Goal: Information Seeking & Learning: Learn about a topic

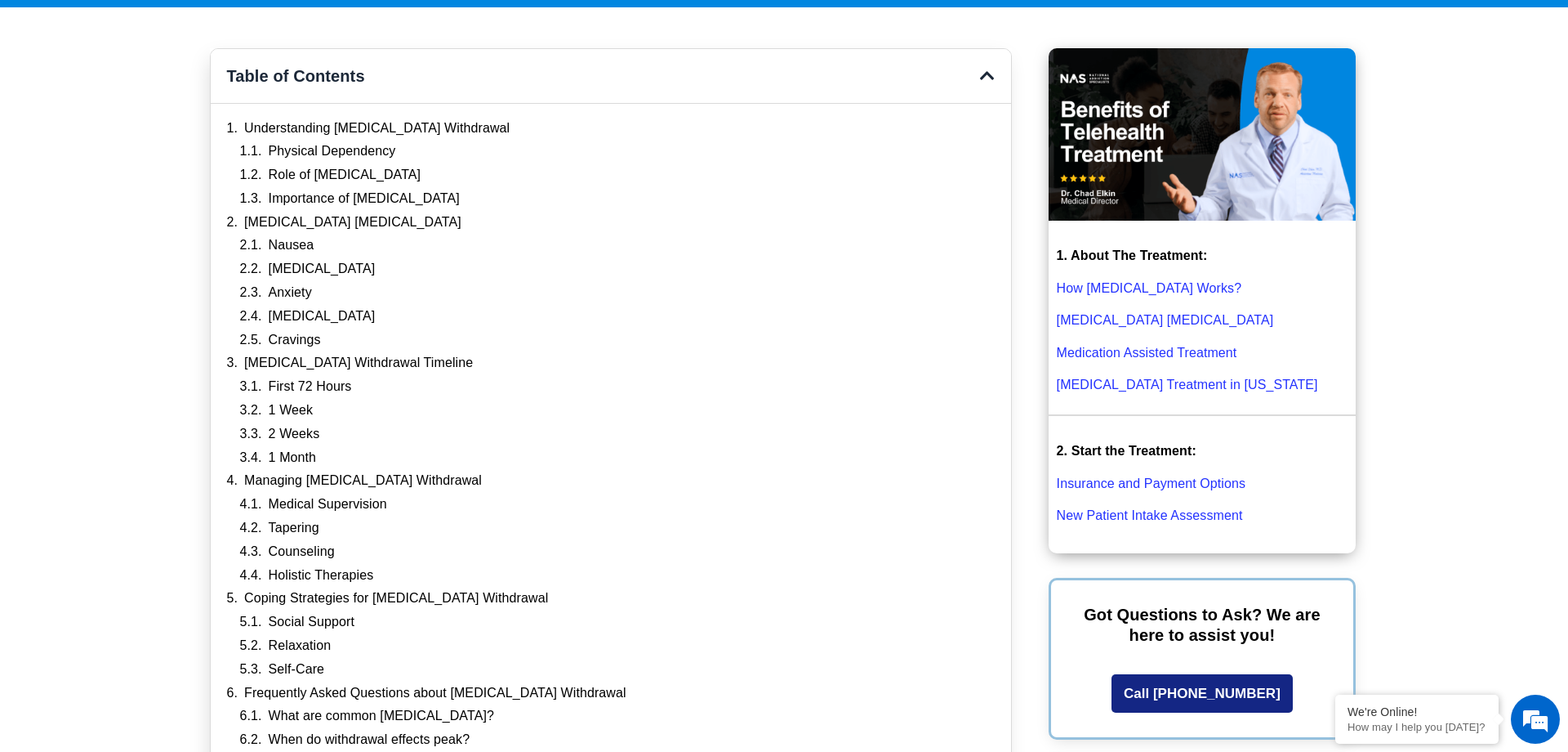
scroll to position [441, 0]
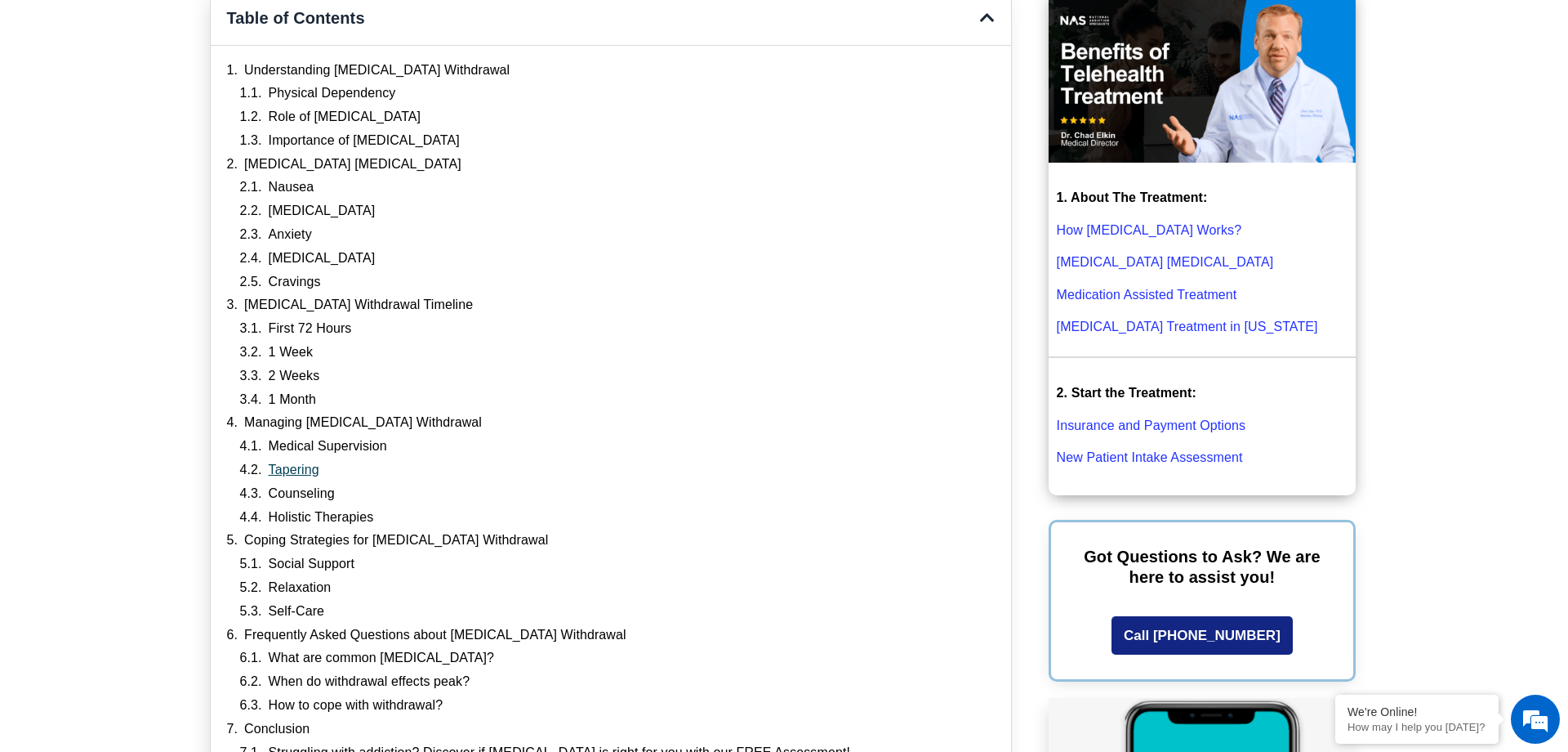
click at [294, 466] on link "Tapering" at bounding box center [293, 470] width 51 height 17
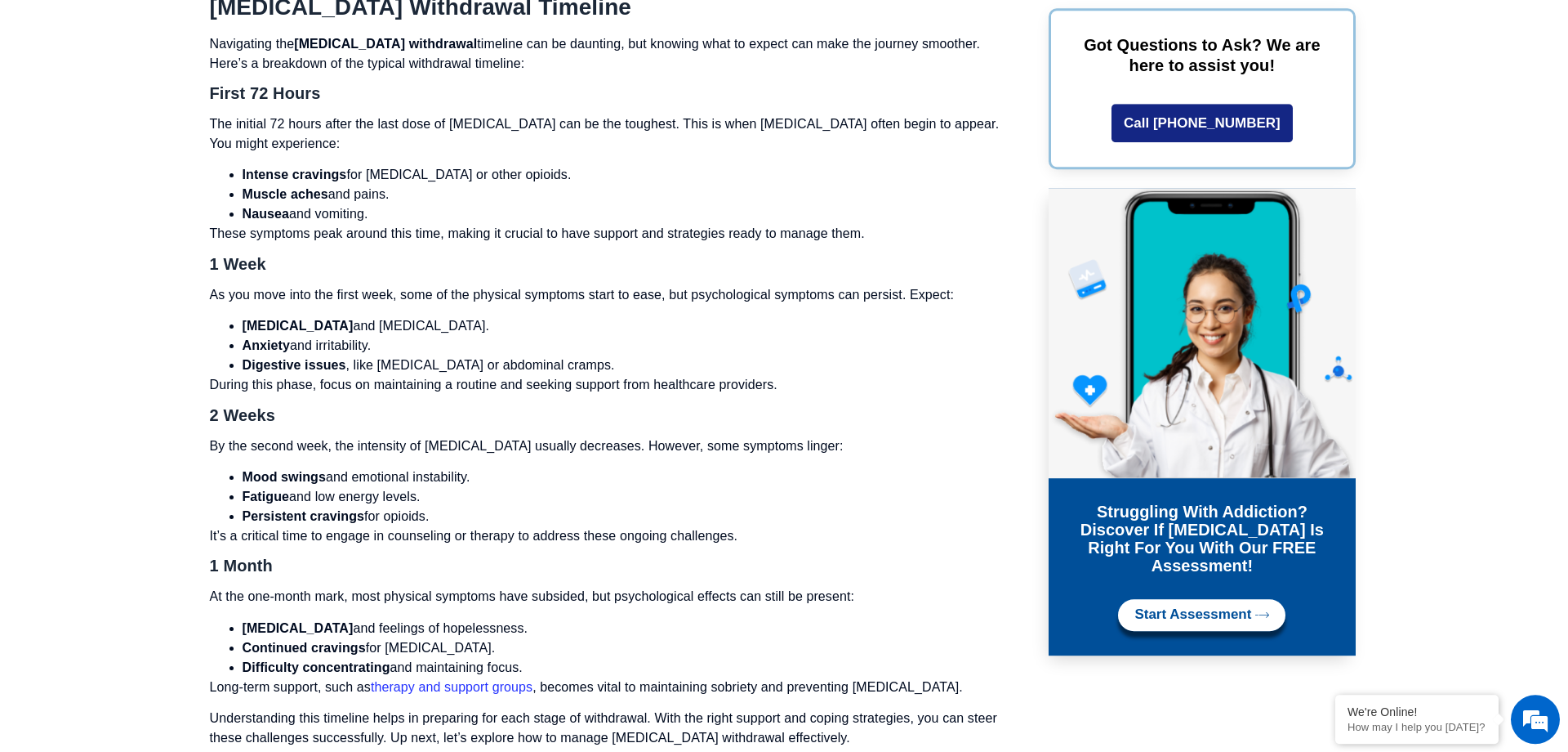
scroll to position [5597, 0]
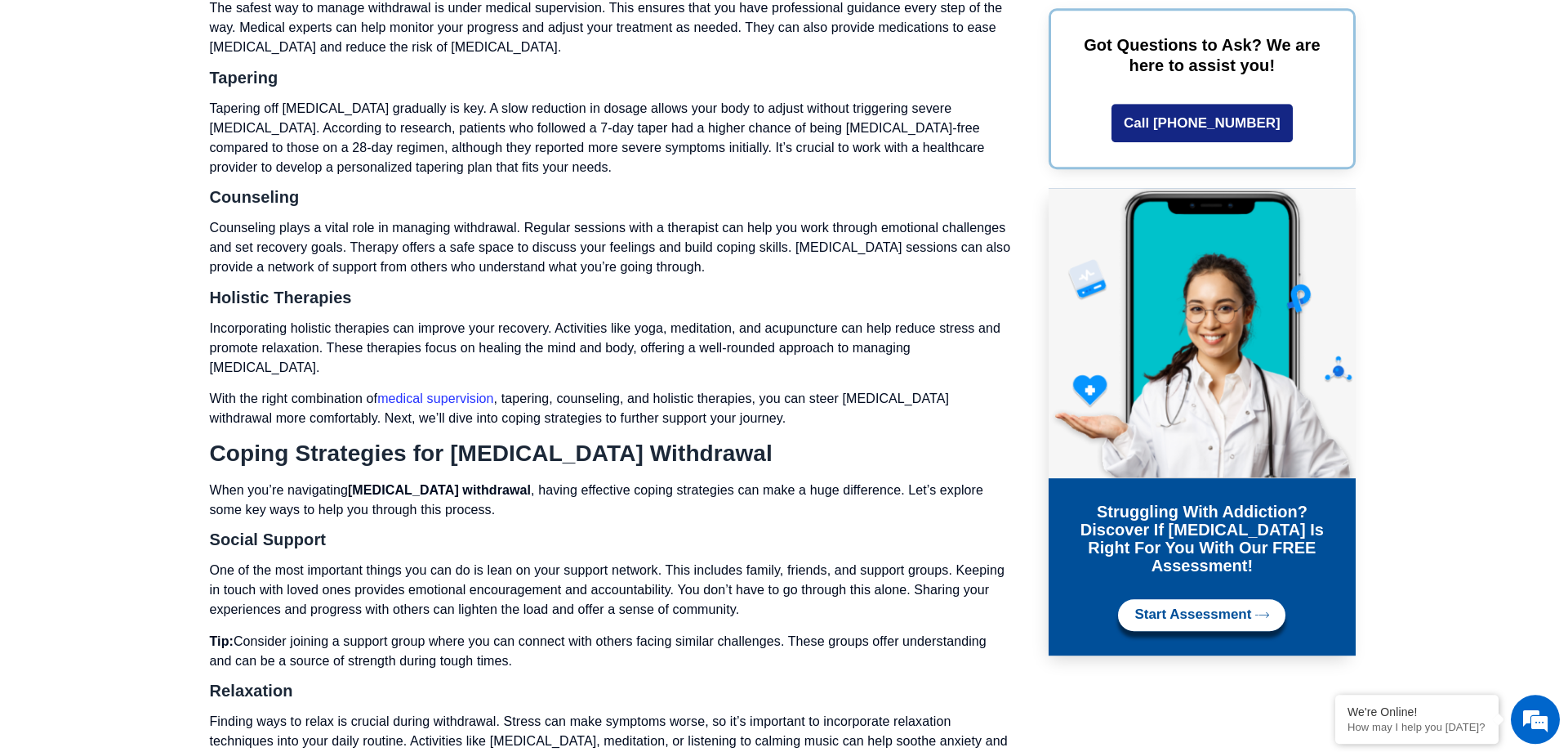
click at [533, 101] on p "Tapering off [MEDICAL_DATA] gradually is key. A slow reduction in dosage allows…" at bounding box center [611, 138] width 802 height 78
click at [553, 104] on p "Tapering off [MEDICAL_DATA] gradually is key. A slow reduction in dosage allows…" at bounding box center [611, 138] width 802 height 78
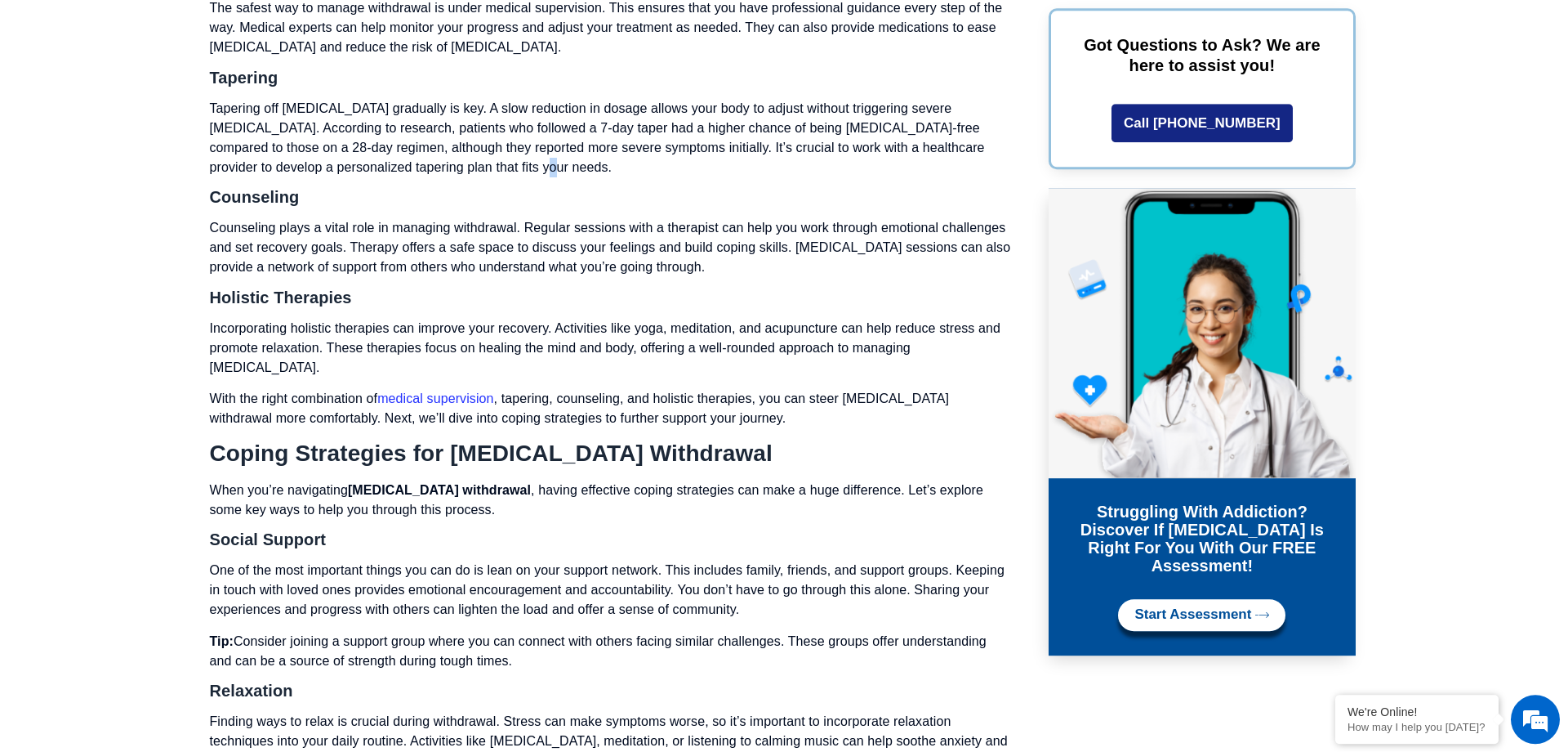
click at [553, 104] on p "Tapering off [MEDICAL_DATA] gradually is key. A slow reduction in dosage allows…" at bounding box center [611, 138] width 802 height 78
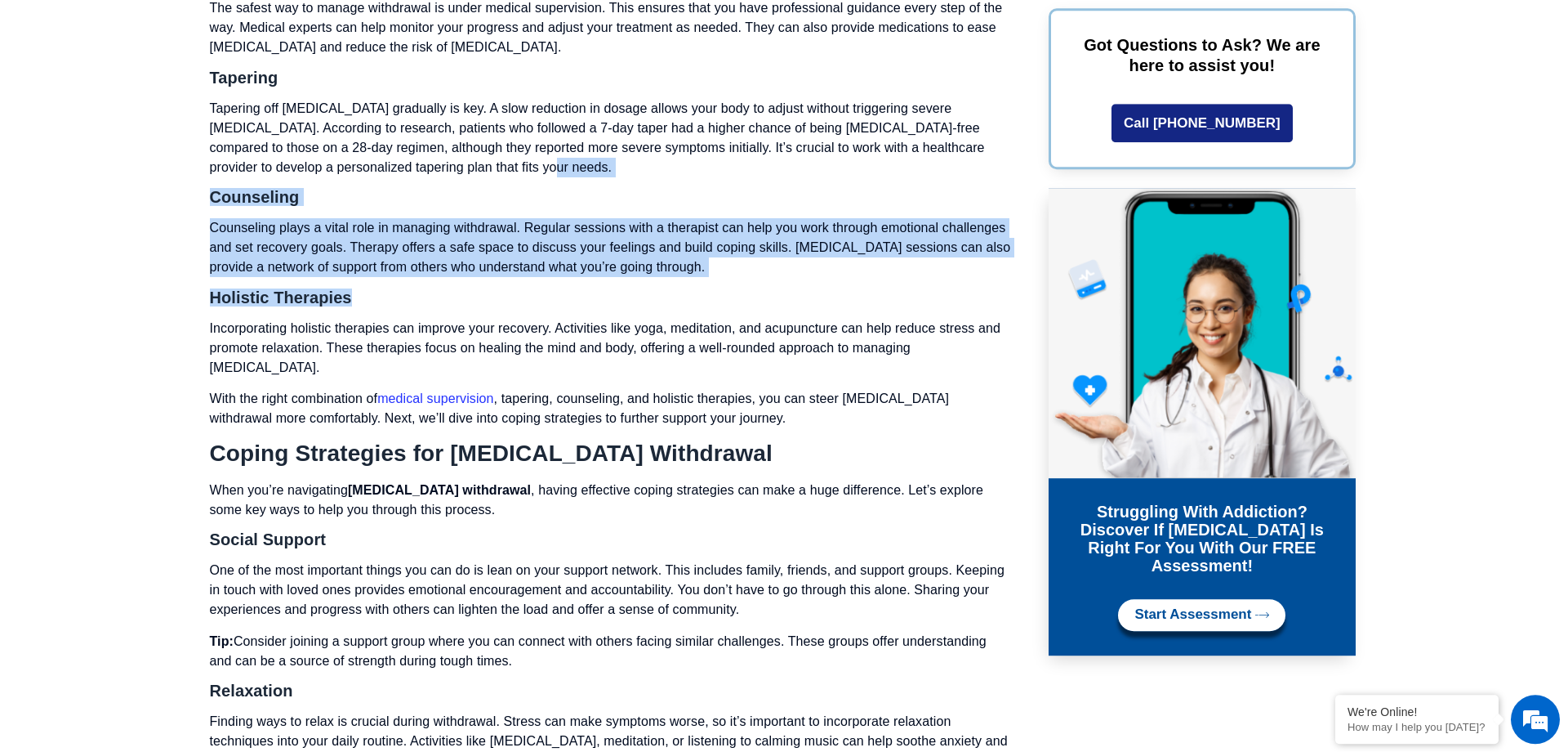
drag, startPoint x: 553, startPoint y: 104, endPoint x: 541, endPoint y: 216, distance: 112.6
